Goal: Task Accomplishment & Management: Use online tool/utility

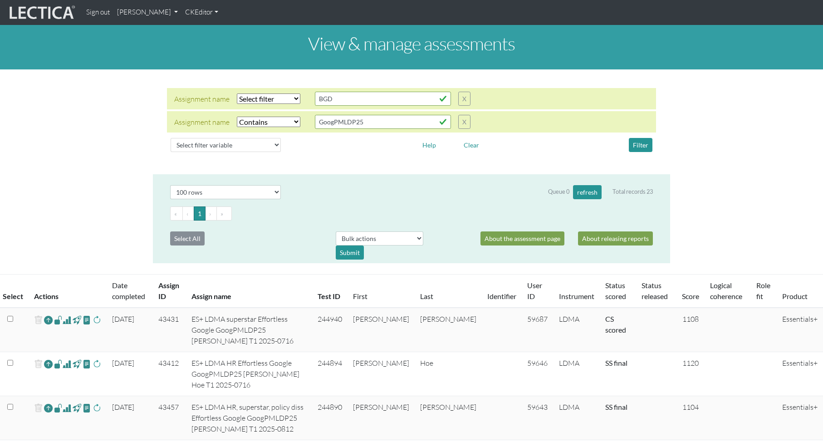
select select "icontains"
select select "100"
click at [252, 114] on div "Assignment name Select filter Equals Does not equal Contains Does not contain S…" at bounding box center [411, 121] width 489 height 21
click at [252, 119] on select "Select filter Equals Does not equal Contains Does not contain Starts with Ends …" at bounding box center [269, 122] width 64 height 10
select select
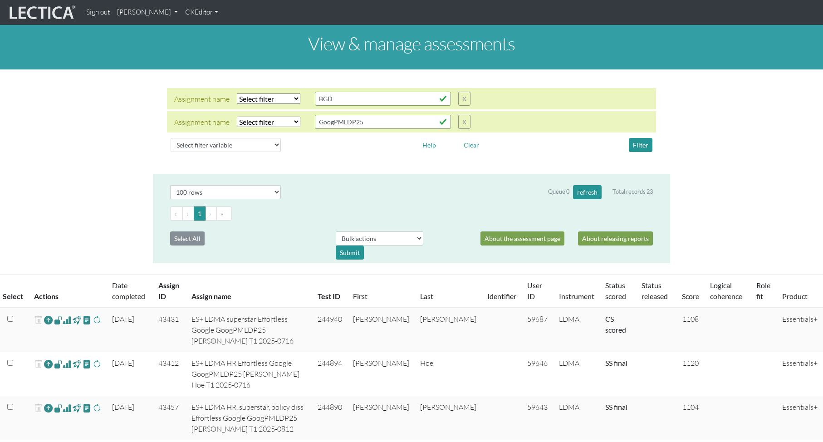
click at [237, 117] on select "Select filter Equals Does not equal Contains Does not contain Starts with Ends …" at bounding box center [269, 122] width 64 height 10
click at [213, 144] on select "Select filter variable Assignment name Assignment ID Clarity persuasive Clarity…" at bounding box center [226, 145] width 110 height 14
select select "status_score"
click at [171, 152] on select "Select filter variable Assignment name Assignment ID Clarity persuasive Clarity…" at bounding box center [226, 145] width 110 height 14
select select
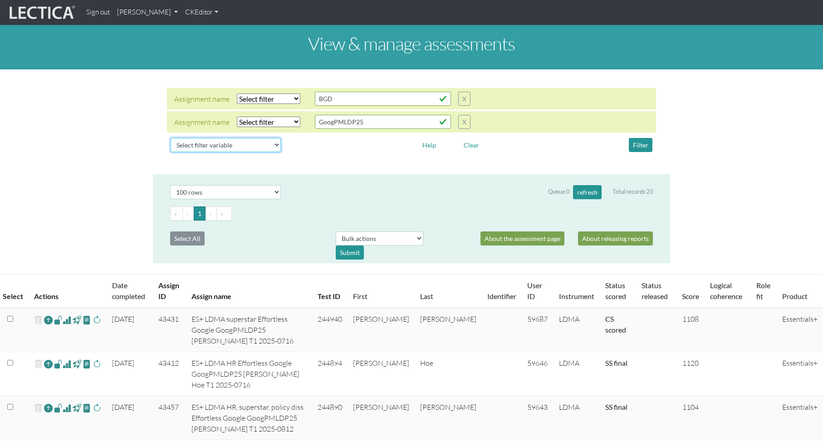
select select
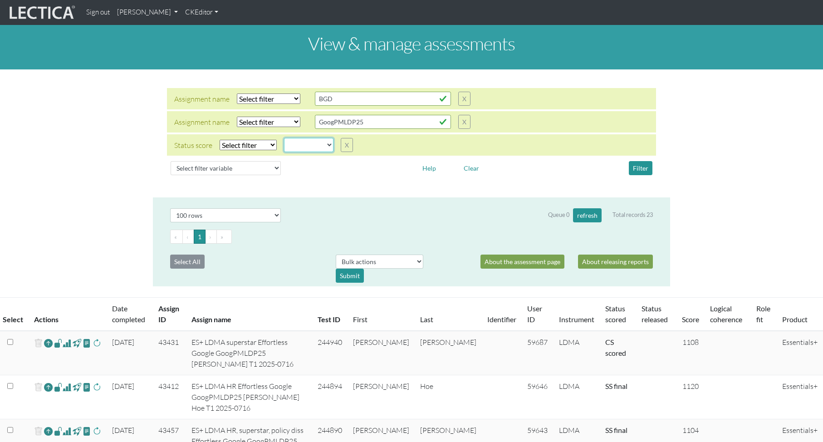
click at [306, 143] on select "completed created finalized_cs finalized_ls finalized_ss scored_cs started unsc…" at bounding box center [308, 145] width 49 height 14
select select "completed"
click at [284, 138] on select "completed created finalized_cs finalized_ls finalized_ss scored_cs started unsc…" at bounding box center [308, 145] width 49 height 14
click at [642, 166] on button "Filter" at bounding box center [641, 168] width 24 height 14
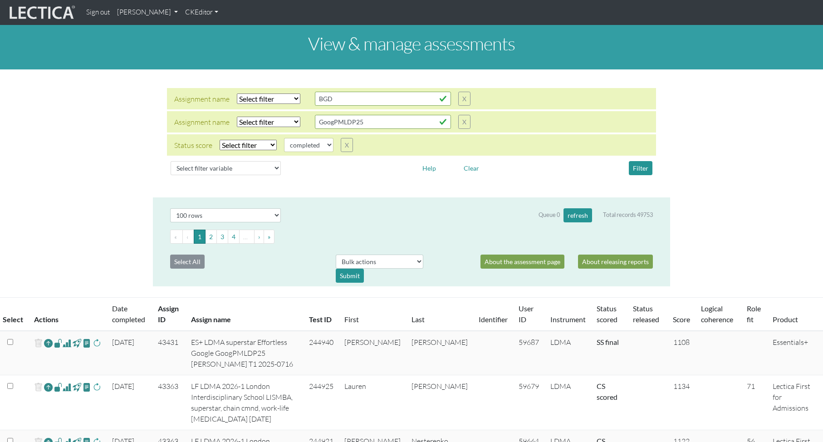
click at [252, 144] on select "Select filter Equals Does not equal" at bounding box center [248, 145] width 57 height 10
select select "iexact"
click at [220, 140] on select "Select filter Equals Does not equal" at bounding box center [248, 145] width 57 height 10
click at [642, 168] on button "Filter" at bounding box center [641, 168] width 24 height 14
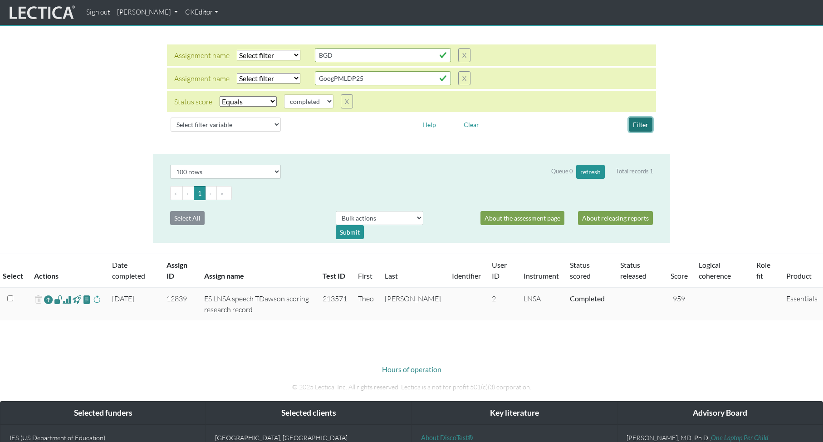
scroll to position [43, 0]
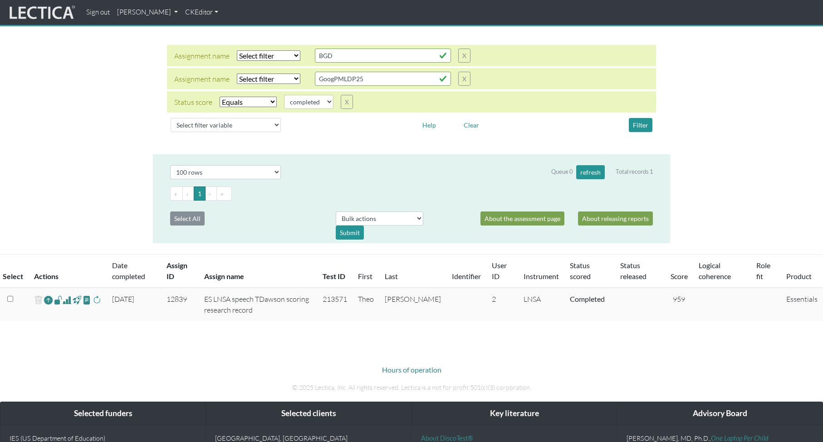
click at [67, 300] on span at bounding box center [67, 299] width 9 height 11
